Goal: Information Seeking & Learning: Learn about a topic

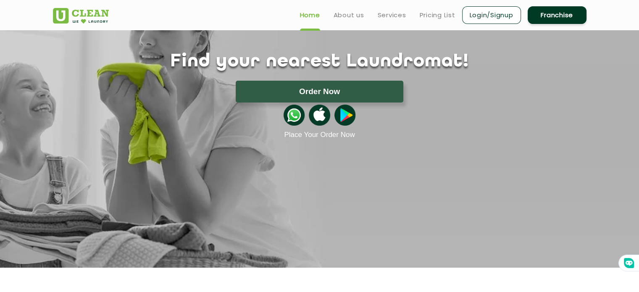
scroll to position [2420, 0]
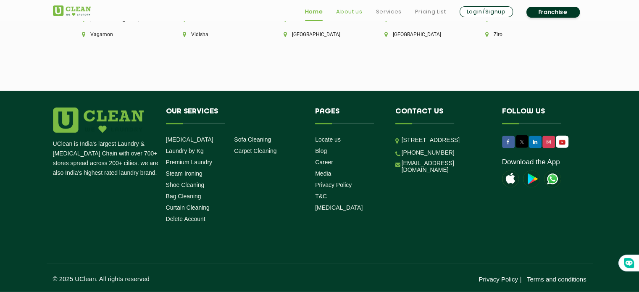
click at [355, 14] on link "About us" at bounding box center [349, 12] width 26 height 10
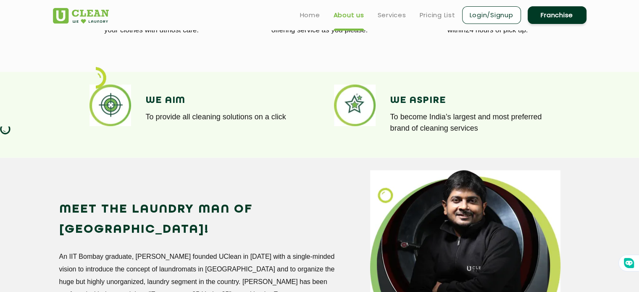
scroll to position [356, 0]
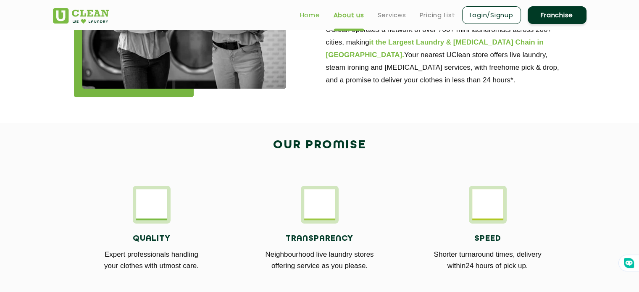
click at [317, 16] on link "Home" at bounding box center [310, 15] width 20 height 10
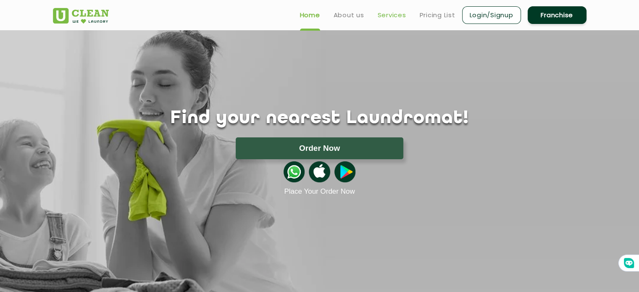
click at [396, 13] on link "Services" at bounding box center [392, 15] width 29 height 10
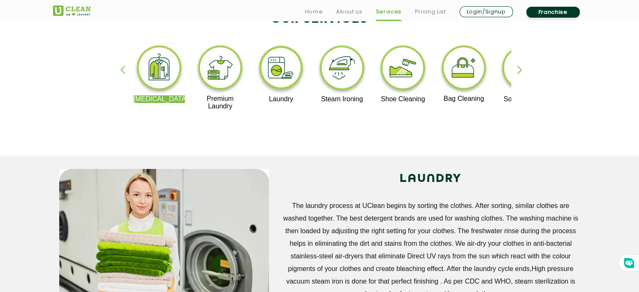
scroll to position [211, 0]
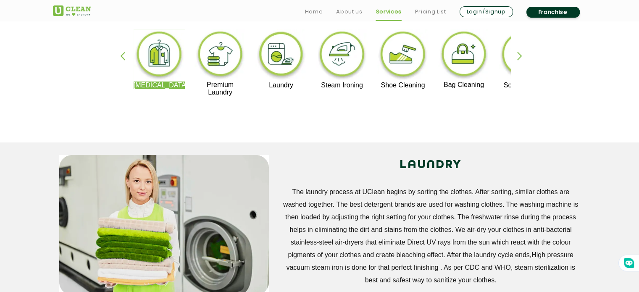
click at [519, 62] on div "button" at bounding box center [523, 63] width 13 height 23
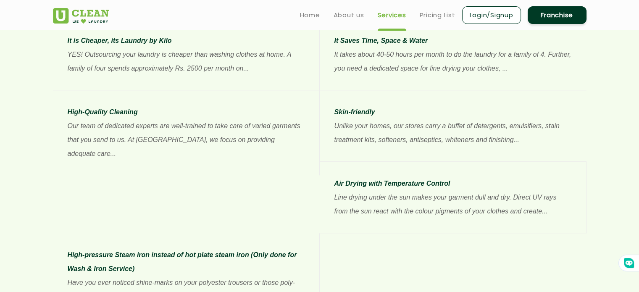
scroll to position [685, 0]
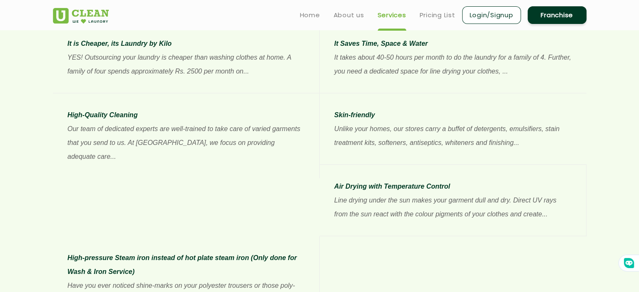
click at [304, 278] on p "Have you ever noticed shine-marks on your polyester trousers or those poly-geor…" at bounding box center [186, 292] width 237 height 28
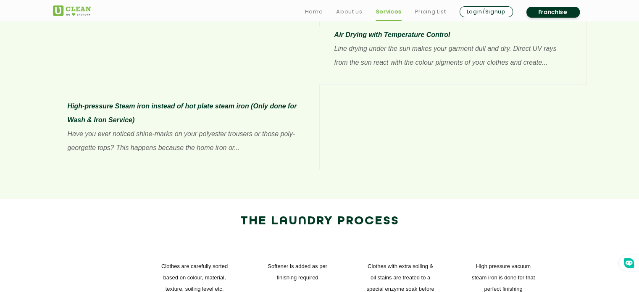
scroll to position [845, 0]
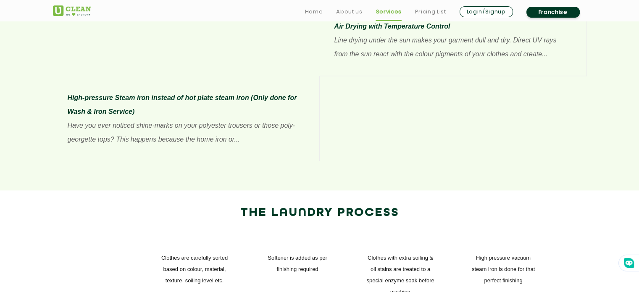
click at [304, 118] on p "Have you ever noticed shine-marks on your polyester trousers or those poly-geor…" at bounding box center [186, 132] width 237 height 28
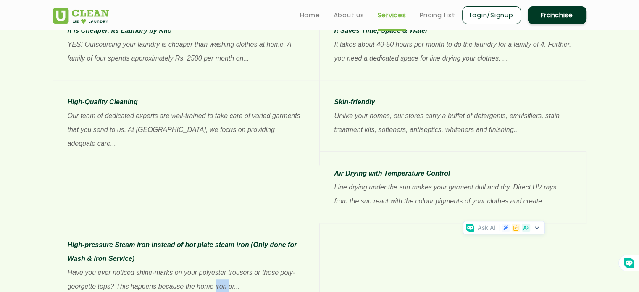
scroll to position [693, 0]
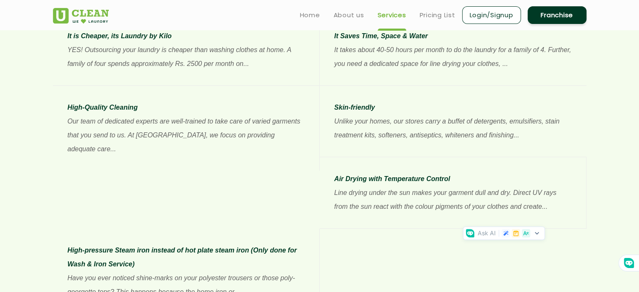
click at [304, 271] on p "Have you ever noticed shine-marks on your polyester trousers or those poly-geor…" at bounding box center [186, 285] width 237 height 28
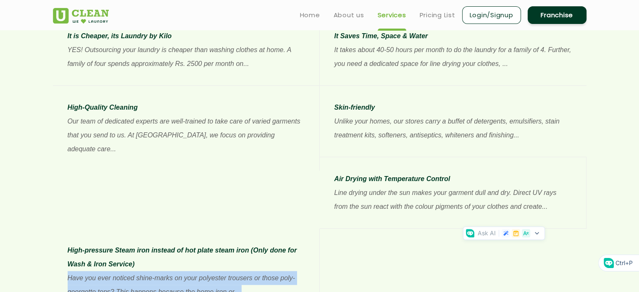
click at [304, 271] on p "Have you ever noticed shine-marks on your polyester trousers or those poly-geor…" at bounding box center [186, 285] width 237 height 28
copy p "Have you ever noticed shine-marks on your polyester trousers or those poly-geor…"
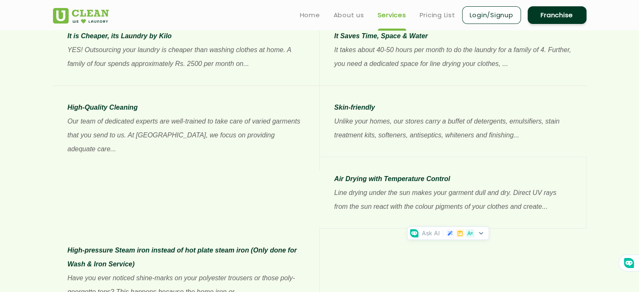
click at [320, 228] on li "High-pressure Steam iron instead of hot plate steam iron (Only done for Wash & …" at bounding box center [186, 270] width 267 height 85
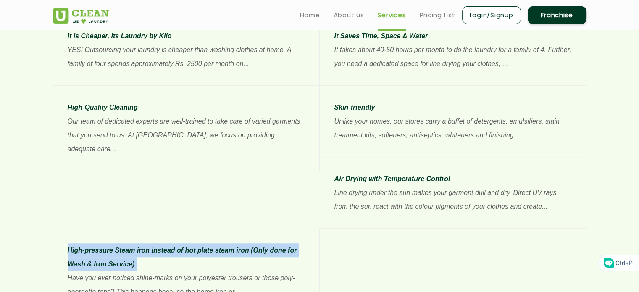
click at [320, 228] on li "High-pressure Steam iron instead of hot plate steam iron (Only done for Wash & …" at bounding box center [186, 270] width 267 height 85
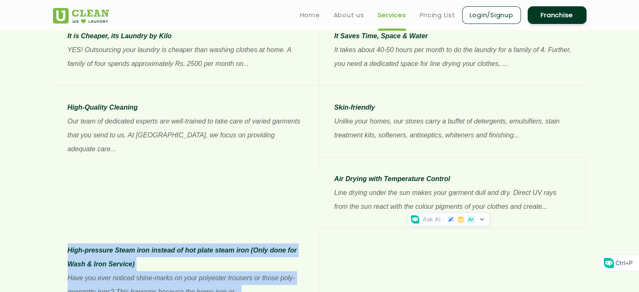
scroll to position [702, 0]
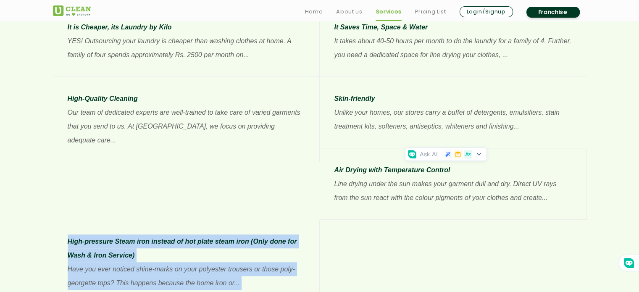
copy app-services "High-pressure Steam iron instead of hot plate steam iron (Only done for Wash & …"
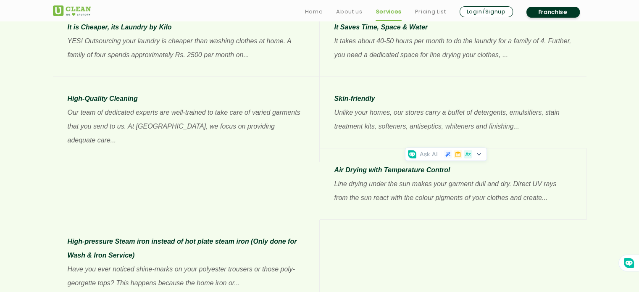
click at [333, 96] on li "Skin-friendly Unlike your homes, our stores carry a buffet of detergents, emuls…" at bounding box center [453, 112] width 267 height 71
click at [334, 142] on li "Skin-friendly Unlike your homes, our stores carry a buffet of detergents, emuls…" at bounding box center [453, 112] width 267 height 71
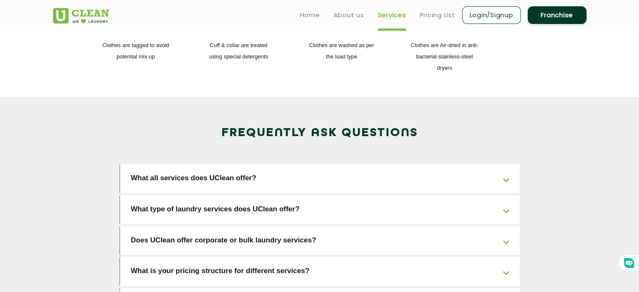
scroll to position [1236, 0]
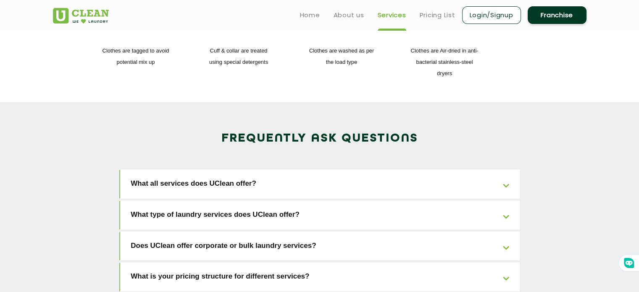
click at [504, 169] on link "What all services does UClean offer?" at bounding box center [319, 183] width 399 height 29
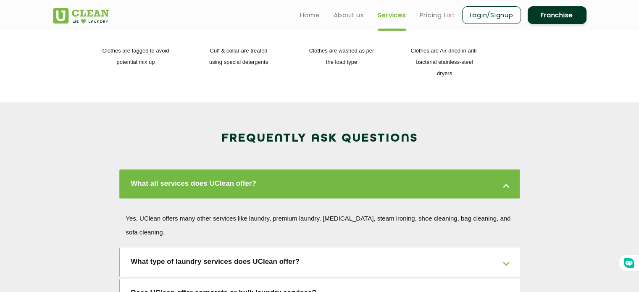
click at [506, 247] on link "What type of laundry services does UClean offer?" at bounding box center [319, 261] width 399 height 29
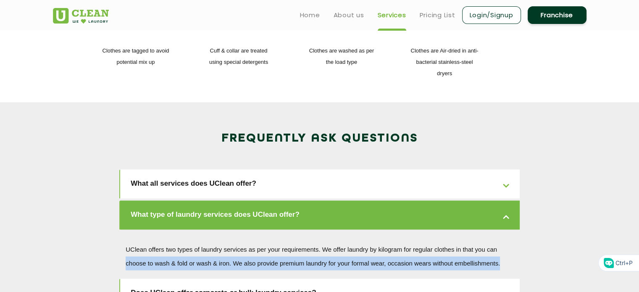
drag, startPoint x: 638, startPoint y: 184, endPoint x: 640, endPoint y: 194, distance: 9.8
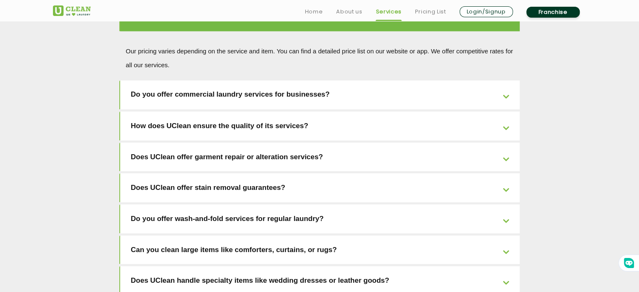
scroll to position [1498, 0]
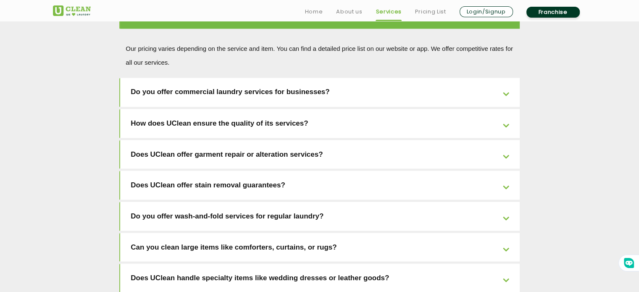
click at [506, 170] on link "Does UClean offer stain removal guarantees?" at bounding box center [319, 184] width 399 height 29
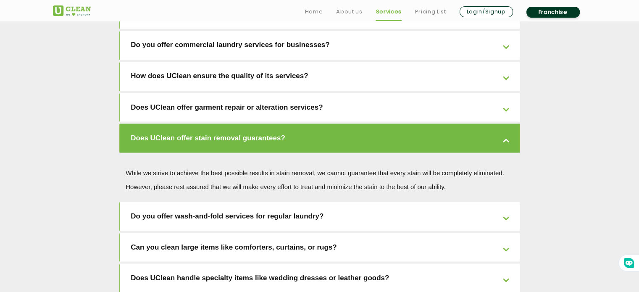
click at [503, 202] on link "Do you offer wash-and-fold services for regular laundry?" at bounding box center [319, 216] width 399 height 29
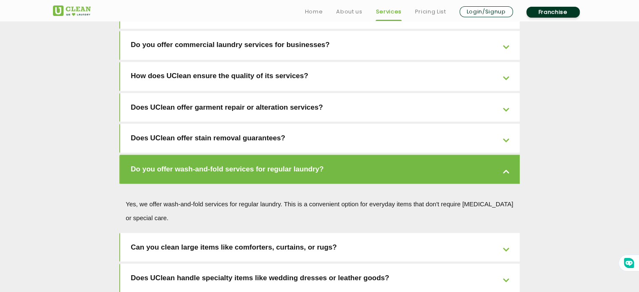
click at [506, 233] on link "Can you clean large items like comforters, curtains, or rugs?" at bounding box center [319, 247] width 399 height 29
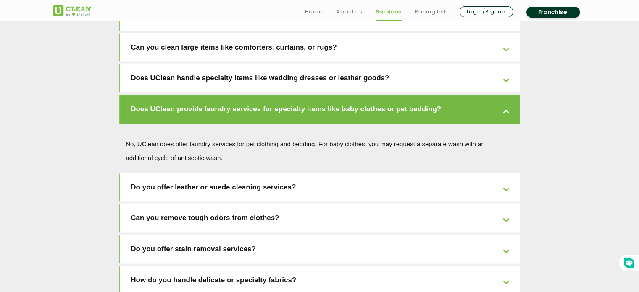
scroll to position [1681, 0]
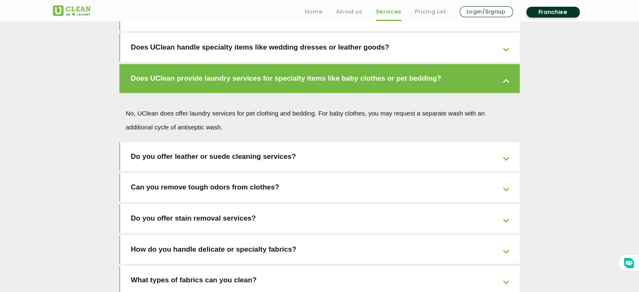
click at [508, 173] on link "Can you remove tough odors from clothes?" at bounding box center [319, 187] width 399 height 29
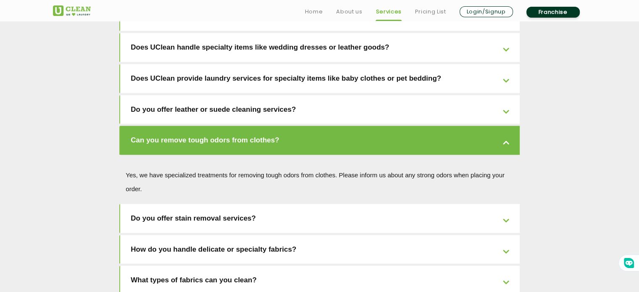
click at [503, 266] on link "What types of fabrics can you clean?" at bounding box center [319, 280] width 399 height 29
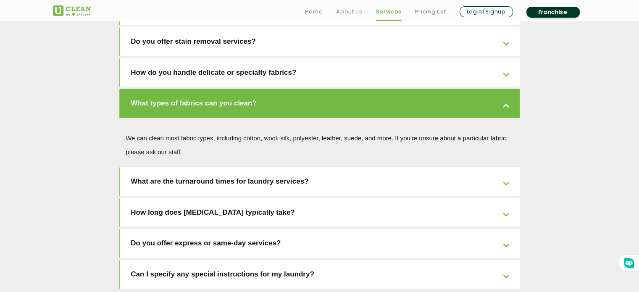
scroll to position [1814, 0]
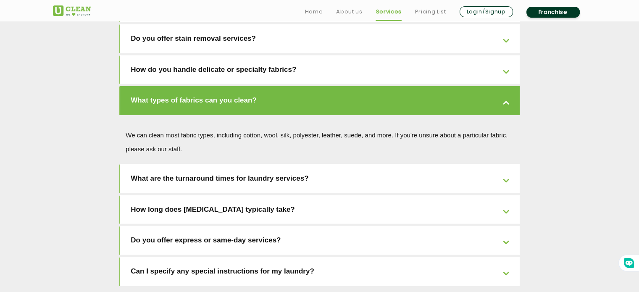
click at [507, 195] on link "How long does dry cleaning typically take?" at bounding box center [319, 209] width 399 height 29
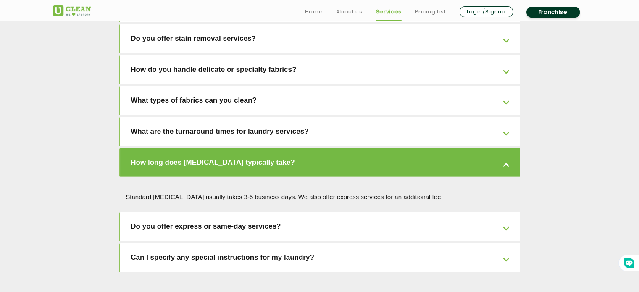
click at [506, 243] on link "Can I specify any special instructions for my laundry?" at bounding box center [319, 257] width 399 height 29
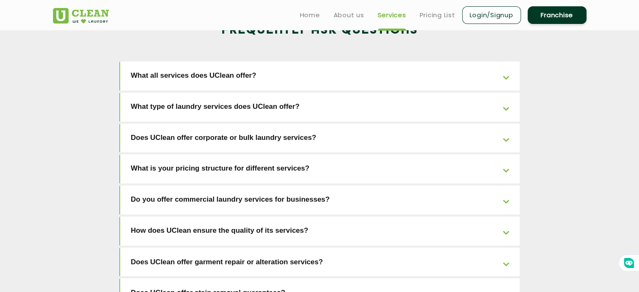
scroll to position [1310, 0]
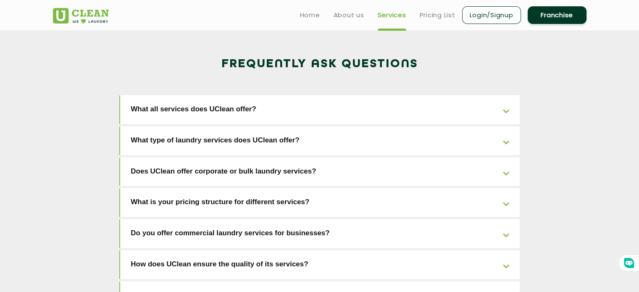
click at [503, 188] on link "What is your pricing structure for different services?" at bounding box center [319, 202] width 399 height 29
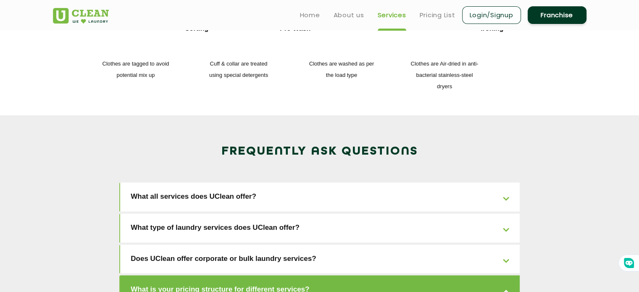
scroll to position [1209, 0]
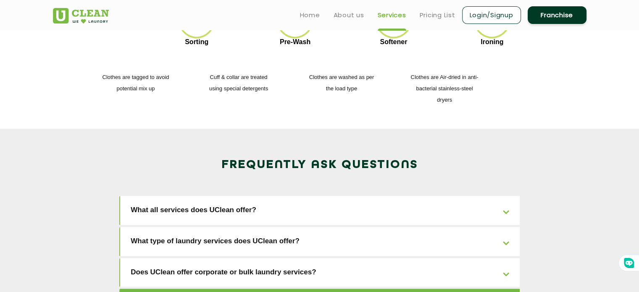
click at [508, 227] on link "What type of laundry services does UClean offer?" at bounding box center [319, 241] width 399 height 29
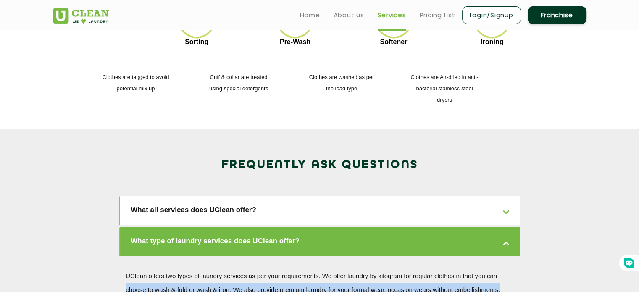
click at [455, 269] on p "UClean offers two types of laundry services as per your requirements. We offer …" at bounding box center [320, 283] width 388 height 28
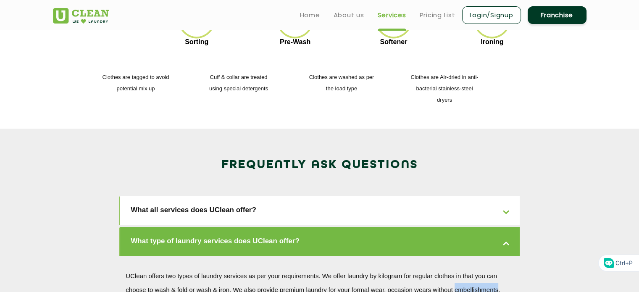
click at [455, 269] on p "UClean offers two types of laundry services as per your requirements. We offer …" at bounding box center [320, 283] width 388 height 28
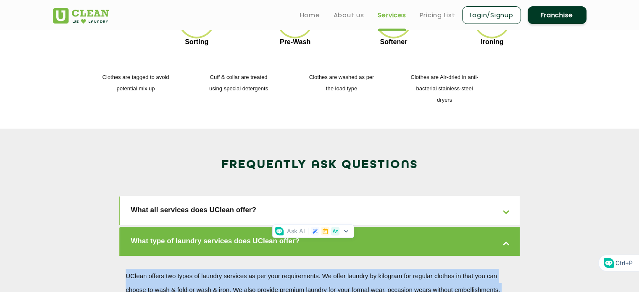
click at [455, 269] on p "UClean offers two types of laundry services as per your requirements. We offer …" at bounding box center [320, 283] width 388 height 28
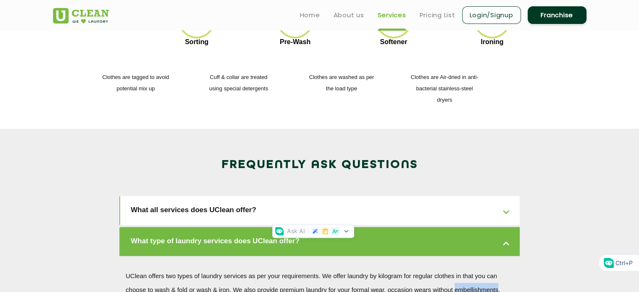
click at [455, 269] on p "UClean offers two types of laundry services as per your requirements. We offer …" at bounding box center [320, 283] width 388 height 28
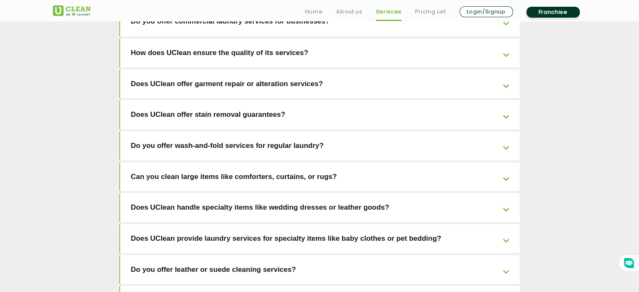
scroll to position [1638, 0]
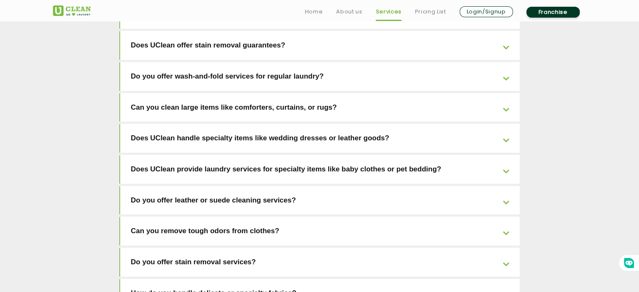
click at [508, 279] on link "How do you handle delicate or specialty fabrics?" at bounding box center [319, 293] width 399 height 29
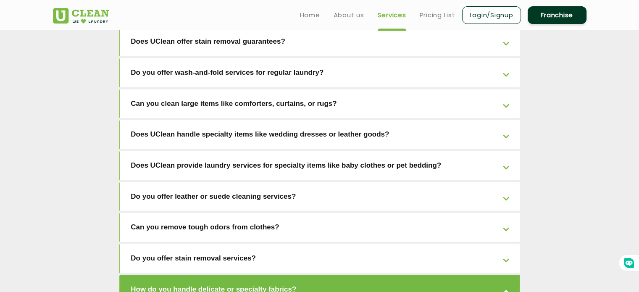
scroll to position [1591, 0]
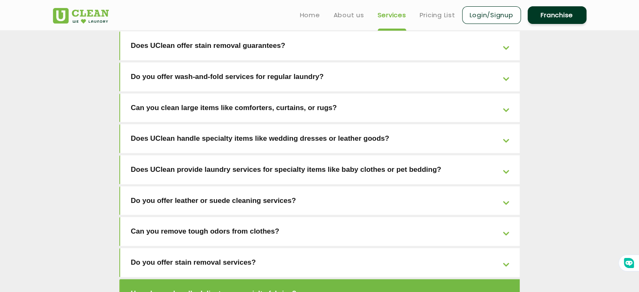
click at [506, 217] on link "Can you remove tough odors from clothes?" at bounding box center [319, 231] width 399 height 29
